Goal: Task Accomplishment & Management: Manage account settings

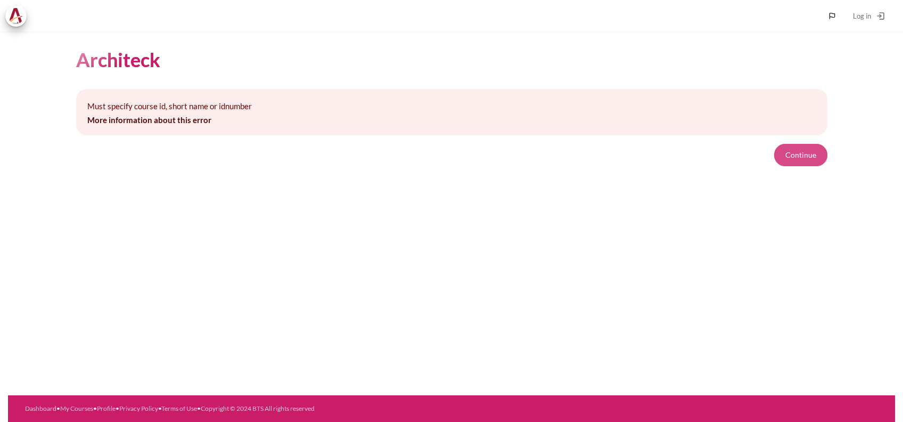
click at [799, 154] on button "Continue" at bounding box center [800, 155] width 53 height 22
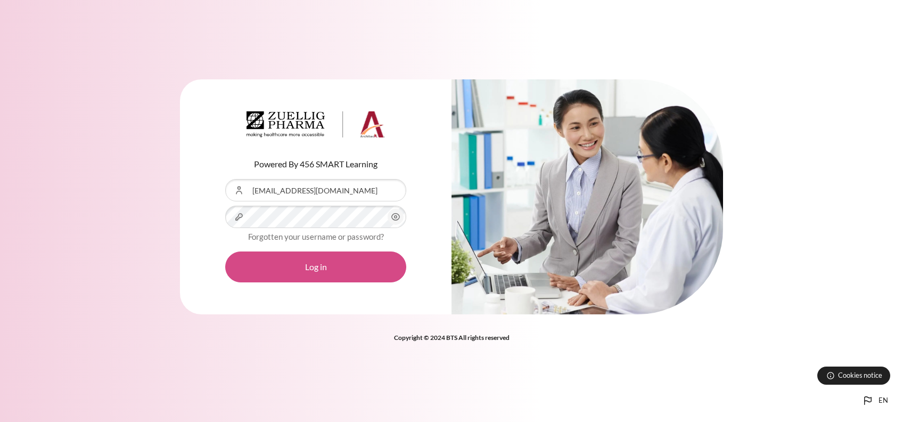
click at [337, 263] on button "Log in" at bounding box center [315, 266] width 181 height 31
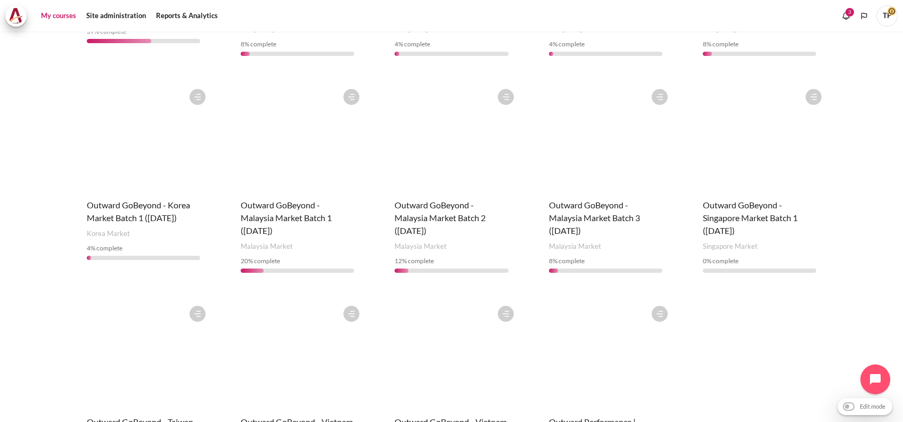
scroll to position [355, 0]
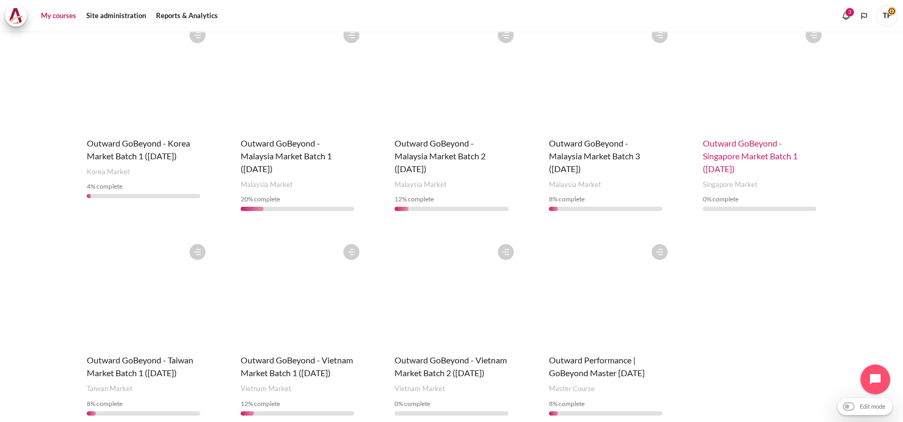
click at [723, 157] on span "Outward GoBeyond - Singapore Market Batch 1 ([DATE])" at bounding box center [750, 156] width 95 height 36
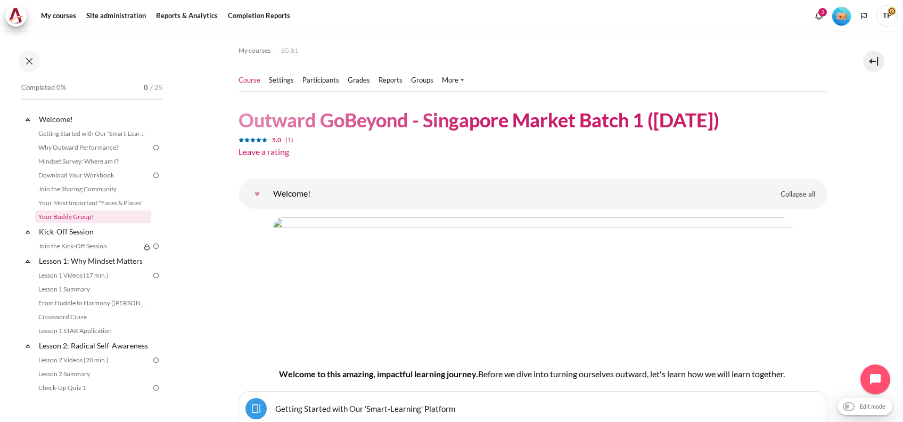
click at [77, 215] on link "Your Buddy Group!" at bounding box center [93, 216] width 116 height 13
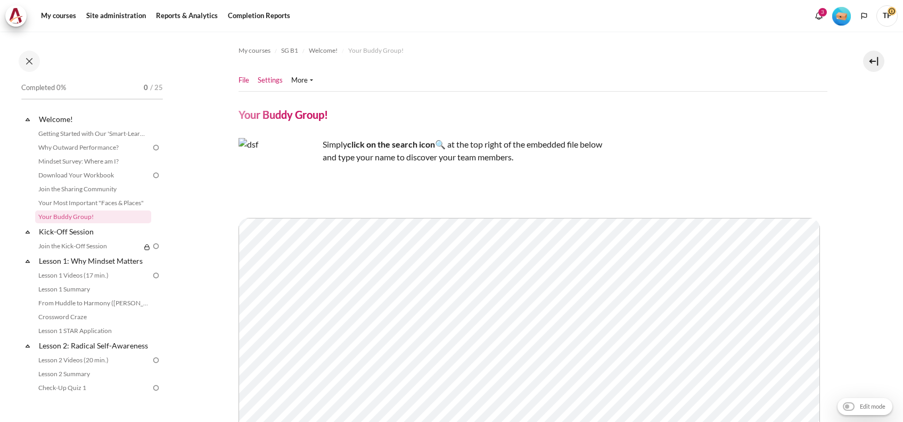
click at [266, 79] on link "Settings" at bounding box center [270, 80] width 25 height 11
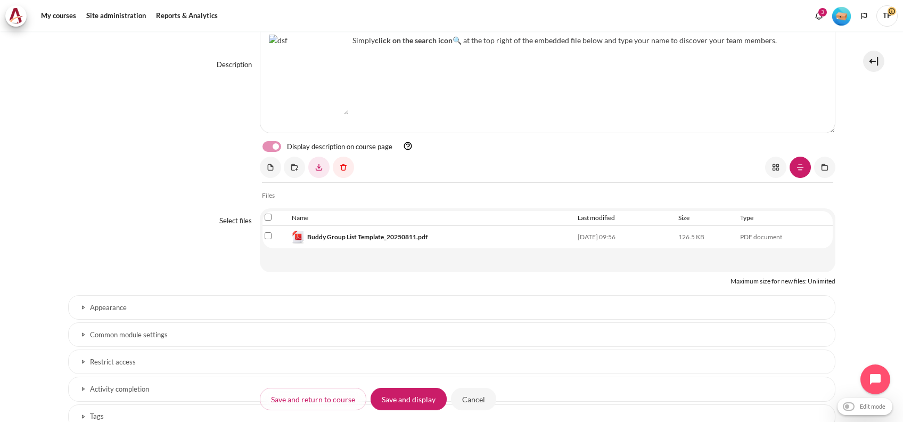
scroll to position [279, 0]
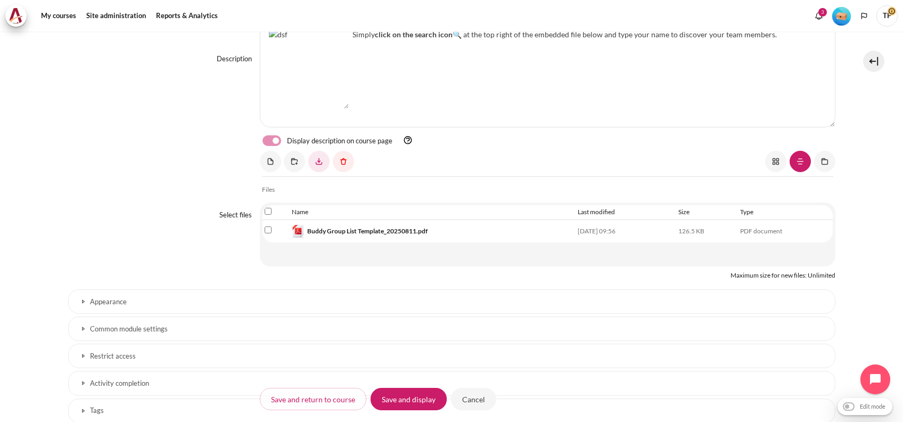
click at [265, 226] on input "Select file 'Buddy Group List Template_20250811.pdf'" at bounding box center [268, 229] width 7 height 7
checkbox input "true"
click at [345, 161] on link "Content" at bounding box center [343, 161] width 21 height 21
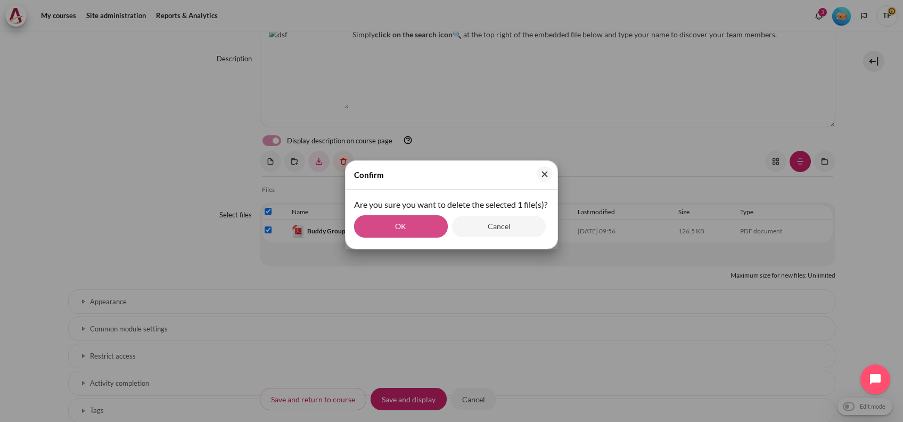
click at [397, 238] on button "OK" at bounding box center [401, 226] width 94 height 22
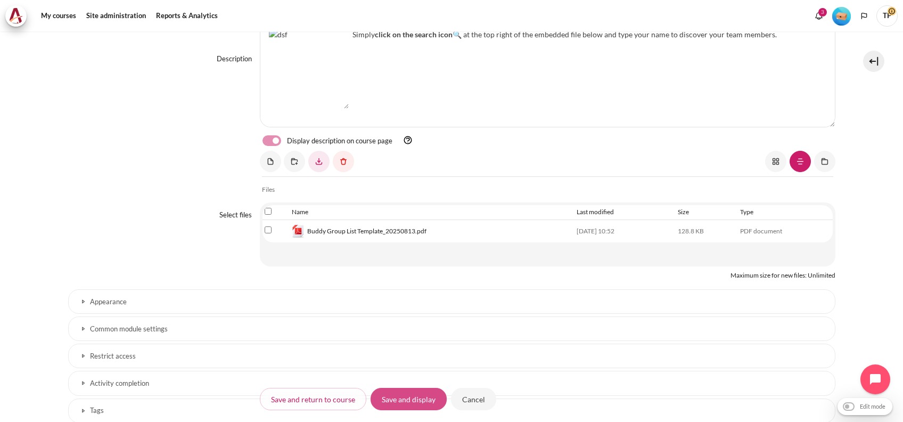
click at [409, 395] on input "Save and display" at bounding box center [409, 399] width 76 height 22
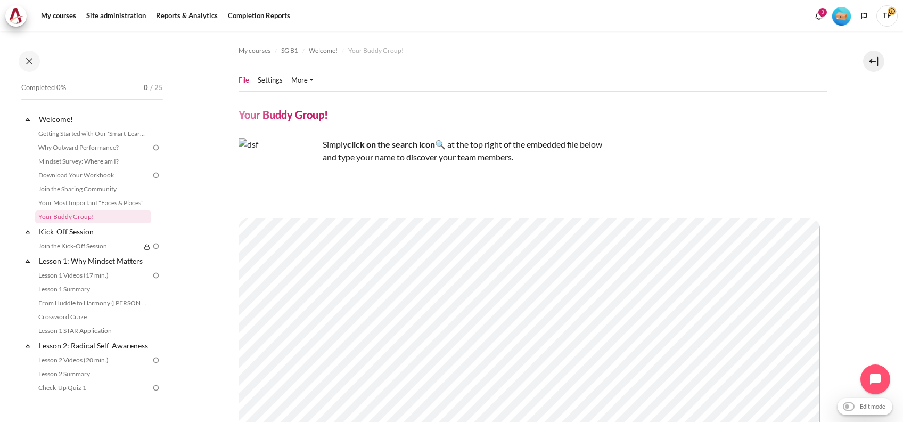
click at [714, 144] on div "Simply click on the search icon 🔍 at the top right of the embedded file below a…" at bounding box center [533, 151] width 589 height 26
click at [568, 101] on div "File Settings" at bounding box center [533, 96] width 589 height 52
